Goal: Task Accomplishment & Management: Manage account settings

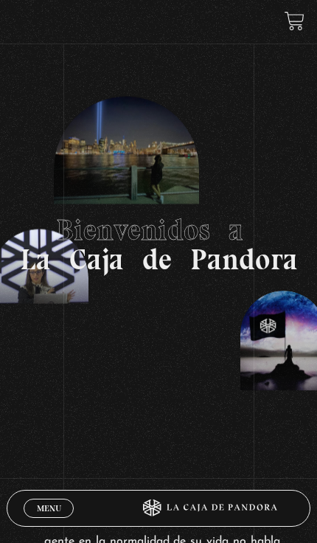
click at [41, 499] on link "Menu Cerrar" at bounding box center [49, 508] width 50 height 19
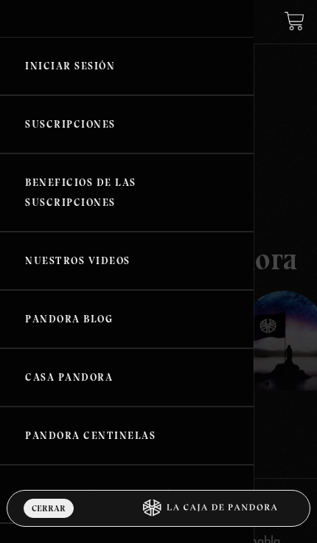
click at [52, 71] on link "Iniciar Sesión" at bounding box center [127, 66] width 254 height 58
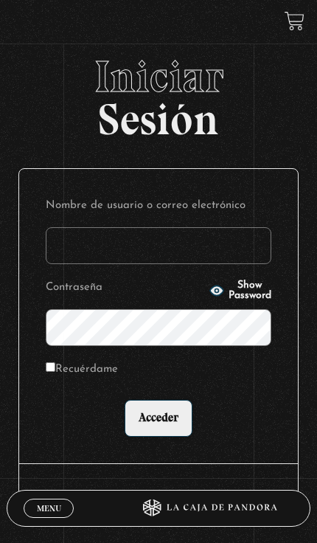
type input "stiven.acosta"
click at [158, 424] on input "Acceder" at bounding box center [159, 418] width 68 height 37
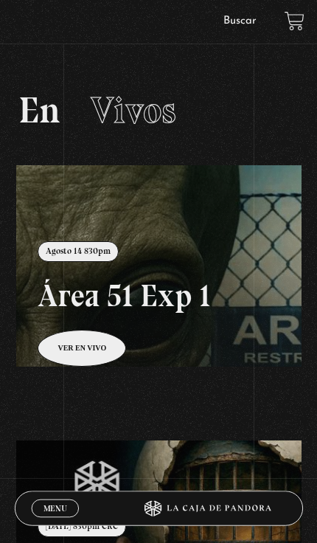
click at [64, 390] on div "Menu Cerrar stiven acosta En vivos Pandora Centinelas Mi cuenta Salir Buscar Bu…" at bounding box center [158, 454] width 317 height 909
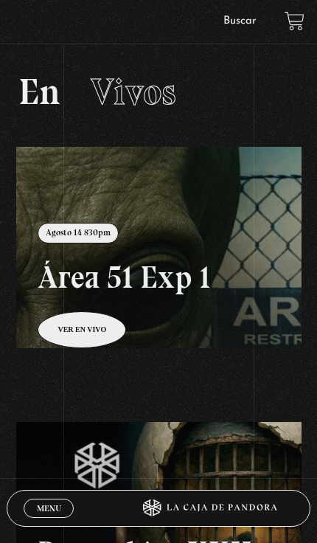
scroll to position [18, 0]
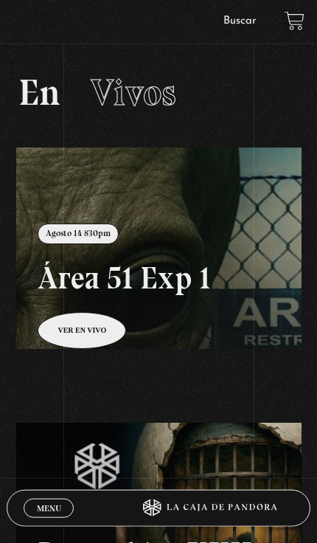
click at [76, 351] on link at bounding box center [174, 419] width 317 height 543
